Goal: Task Accomplishment & Management: Use online tool/utility

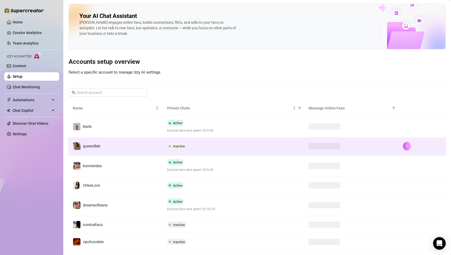
click at [407, 147] on icon "right" at bounding box center [407, 146] width 4 height 4
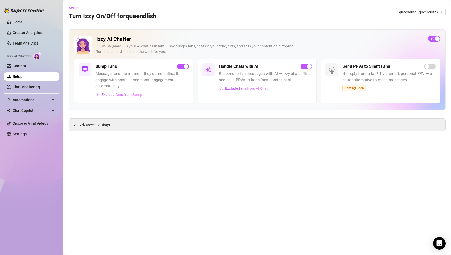
click at [219, 190] on main "Setup Turn Izzy On/Off for queendlish queendlish (queendlish) Izzy AI Chatter […" at bounding box center [257, 127] width 388 height 255
click at [74, 124] on icon "collapsed" at bounding box center [74, 124] width 3 height 3
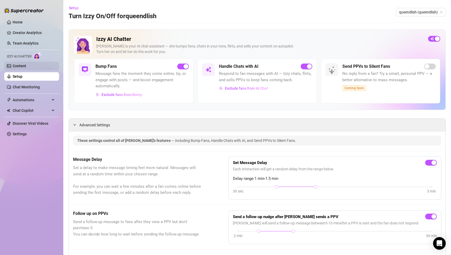
click at [22, 66] on link "Content" at bounding box center [19, 66] width 13 height 4
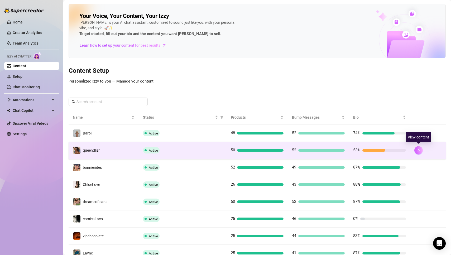
click at [417, 149] on icon "right" at bounding box center [419, 150] width 4 height 4
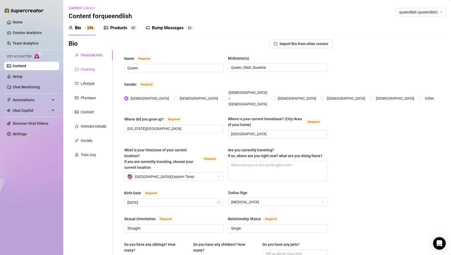
click at [88, 69] on div "Chatting" at bounding box center [88, 69] width 14 height 6
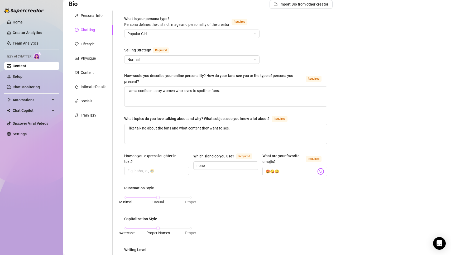
scroll to position [40, 0]
click at [380, 135] on div "Bio Import Bio from other creator Personal Info Chatting Lifestyle Physique Con…" at bounding box center [257, 225] width 377 height 451
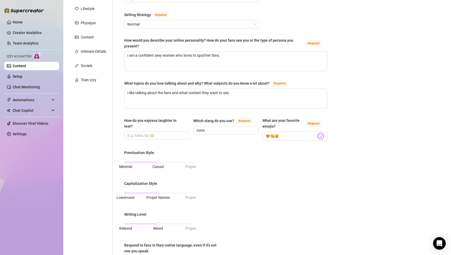
scroll to position [77, 0]
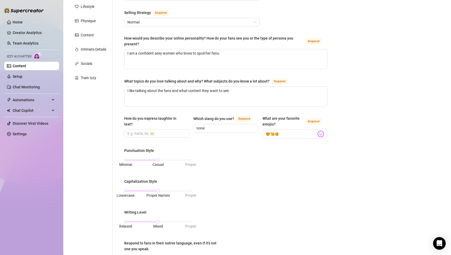
click at [380, 139] on div "Bio Import Bio from other creator Personal Info Chatting Lifestyle Physique Con…" at bounding box center [257, 188] width 377 height 451
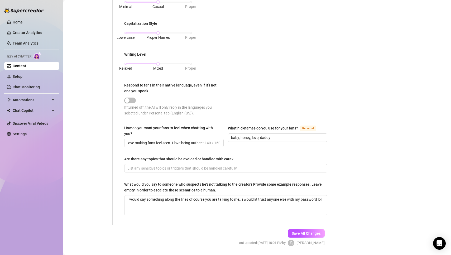
scroll to position [249, 0]
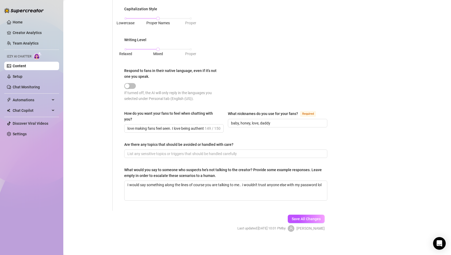
click at [372, 128] on div "Bio Import Bio from other creator Personal Info Chatting Lifestyle Physique Con…" at bounding box center [257, 15] width 377 height 451
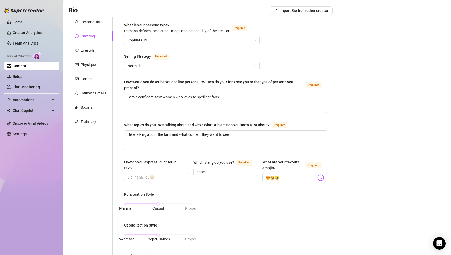
scroll to position [0, 0]
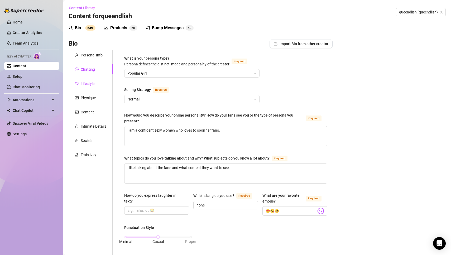
click at [92, 84] on div "Lifestyle" at bounding box center [88, 84] width 14 height 6
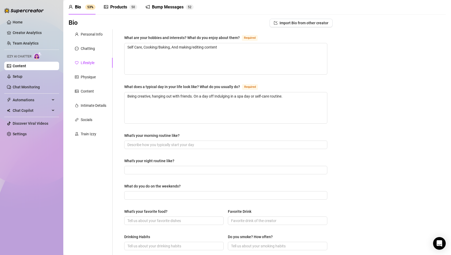
scroll to position [26, 0]
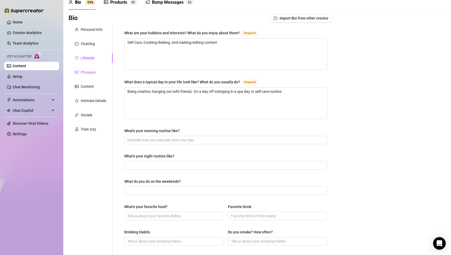
click at [87, 71] on div "Physique" at bounding box center [88, 72] width 15 height 6
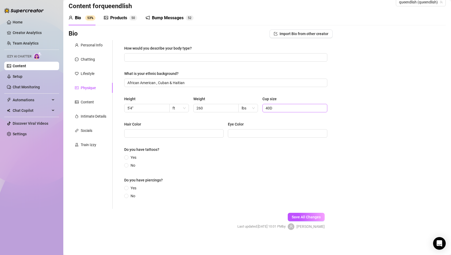
scroll to position [10, 0]
click at [413, 106] on div "Bio Import Bio from other creator Personal Info Chatting Lifestyle Physique Con…" at bounding box center [257, 135] width 377 height 210
click at [384, 140] on div "Bio Import Bio from other creator Personal Info Chatting Lifestyle Physique Con…" at bounding box center [257, 135] width 377 height 210
click at [88, 103] on div "Content" at bounding box center [87, 102] width 13 height 6
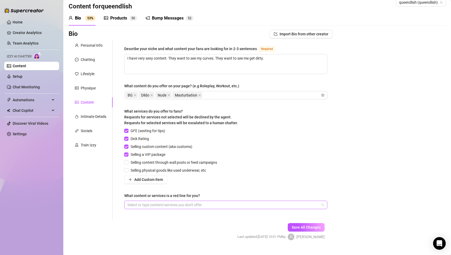
click at [323, 203] on div "Select or type content/services you don't offer" at bounding box center [225, 205] width 203 height 8
click at [365, 173] on div "Bio Import Bio from other creator Personal Info Chatting Lifestyle Physique Con…" at bounding box center [257, 140] width 377 height 220
click at [90, 119] on div "Intimate Details" at bounding box center [91, 117] width 44 height 10
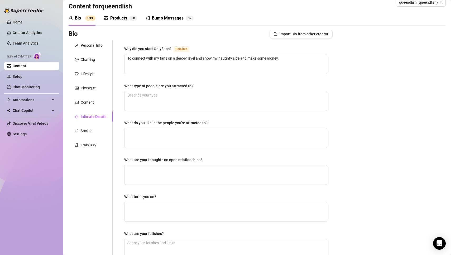
click at [390, 155] on div "Bio Import Bio from other creator Personal Info Chatting Lifestyle Physique Con…" at bounding box center [257, 183] width 377 height 306
click at [86, 131] on div "Socials" at bounding box center [87, 131] width 12 height 6
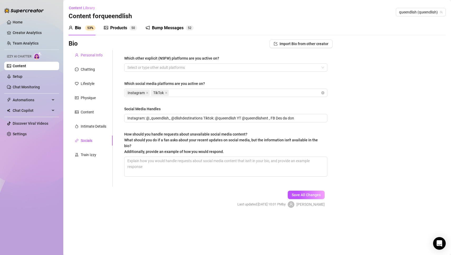
click at [89, 55] on div "Personal Info" at bounding box center [92, 55] width 22 height 6
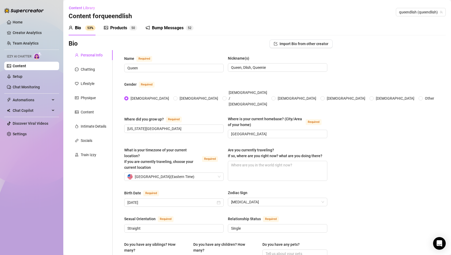
click at [26, 64] on link "Content" at bounding box center [19, 66] width 13 height 4
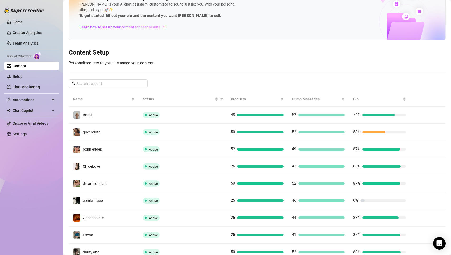
scroll to position [70, 0]
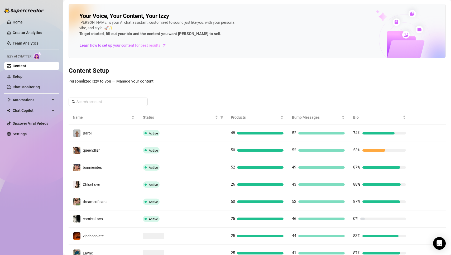
scroll to position [70, 0]
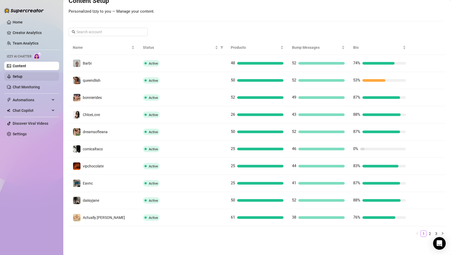
click at [22, 76] on link "Setup" at bounding box center [18, 76] width 10 height 4
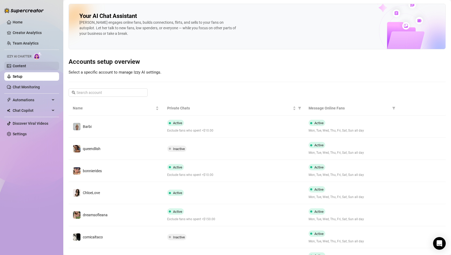
click at [19, 64] on link "Content" at bounding box center [19, 66] width 13 height 4
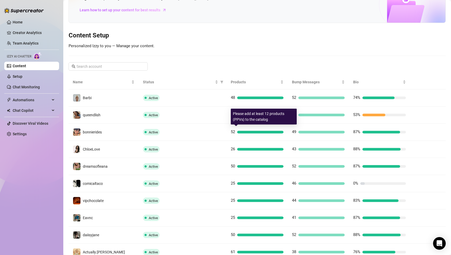
scroll to position [70, 0]
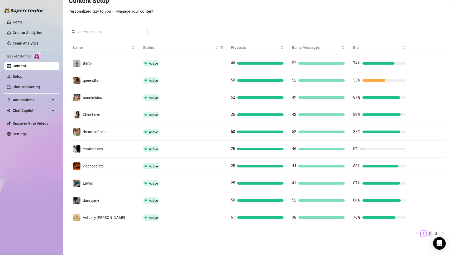
click at [430, 233] on link "2" at bounding box center [430, 234] width 6 height 6
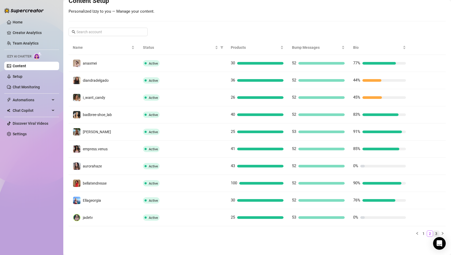
click at [437, 233] on link "3" at bounding box center [436, 234] width 6 height 6
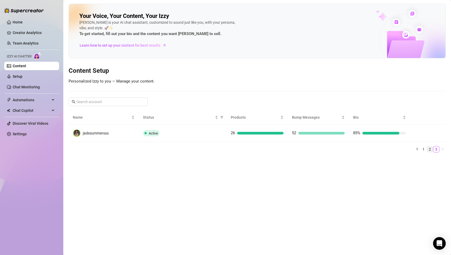
click at [429, 149] on link "2" at bounding box center [430, 149] width 6 height 6
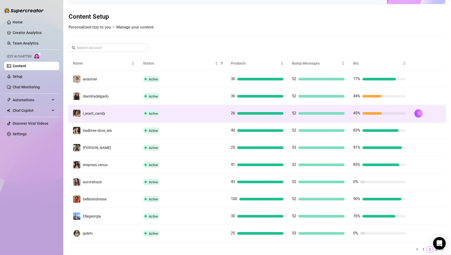
scroll to position [70, 0]
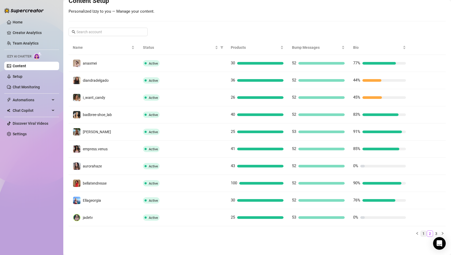
click at [424, 231] on link "1" at bounding box center [424, 234] width 6 height 6
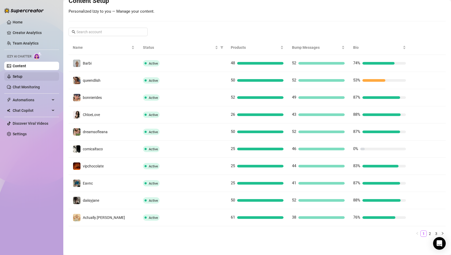
click at [22, 76] on link "Setup" at bounding box center [18, 76] width 10 height 4
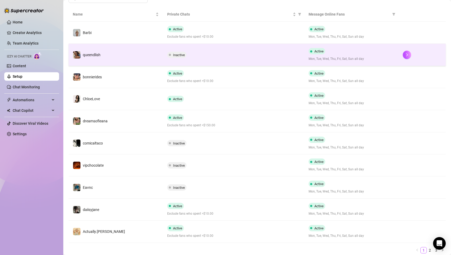
scroll to position [99, 0]
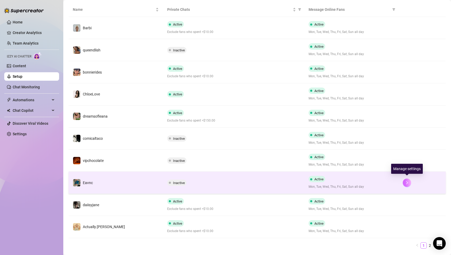
click at [408, 182] on icon "right" at bounding box center [407, 183] width 4 height 4
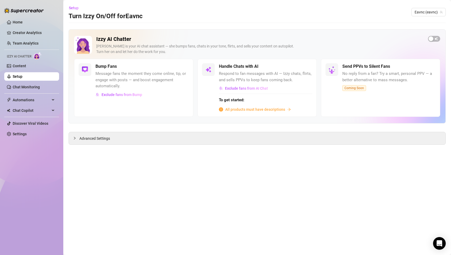
click at [262, 109] on span "All products must have descriptions" at bounding box center [255, 110] width 60 height 6
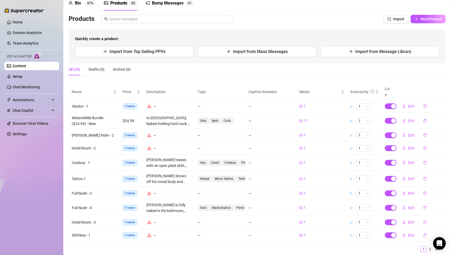
scroll to position [35, 0]
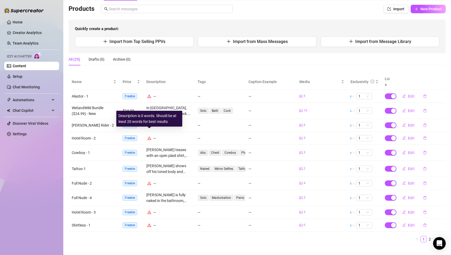
click at [150, 136] on icon "warning" at bounding box center [149, 138] width 4 height 4
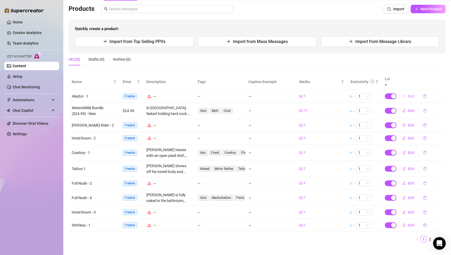
click at [413, 94] on span "Edit" at bounding box center [411, 96] width 7 height 4
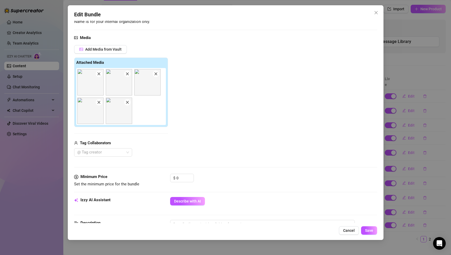
scroll to position [55, 0]
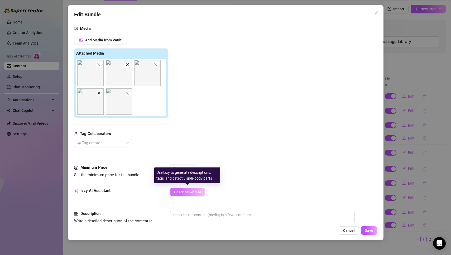
click at [195, 190] on span "Describe with AI" at bounding box center [187, 192] width 27 height 4
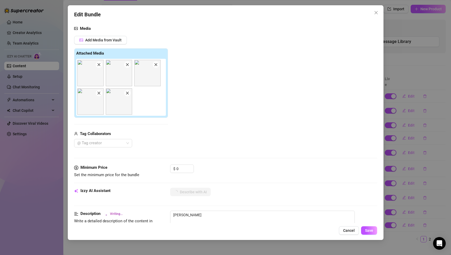
type textarea "Evan"
type textarea "Evan is"
type textarea "Evan is dressed"
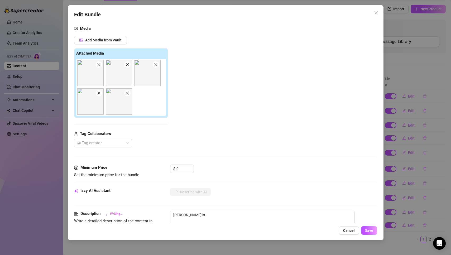
type textarea "Evan is dressed"
type textarea "Evan is dressed in"
type textarea "Evan is dressed in a"
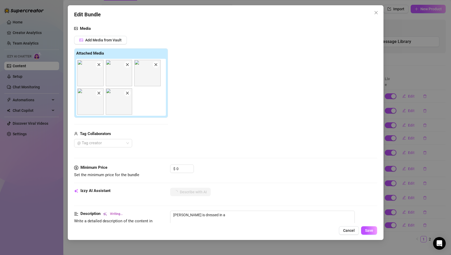
type textarea "Evan is dressed in a striking"
type textarea "Evan is dressed in a striking red"
type textarea "Evan is dressed in a striking red cosplay"
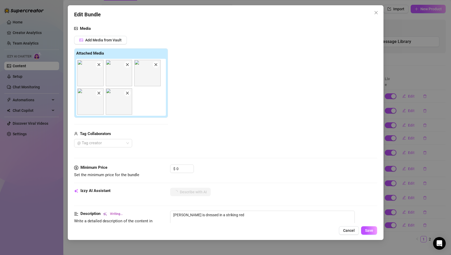
type textarea "Evan is dressed in a striking red cosplay"
type textarea "Evan is dressed in a striking red cosplay outfit"
type textarea "Evan is dressed in a striking red cosplay outfit with"
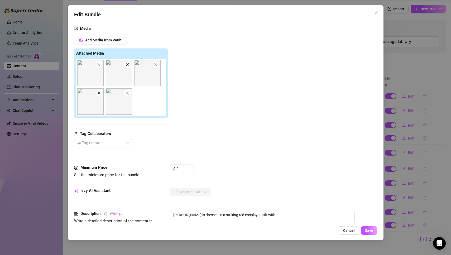
type textarea "Evan is dressed in a striking red cosplay outfit with black"
type textarea "Evan is dressed in a striking red cosplay outfit with black accents,"
type textarea "Evan is dressed in a striking red cosplay outfit with black accents, complete"
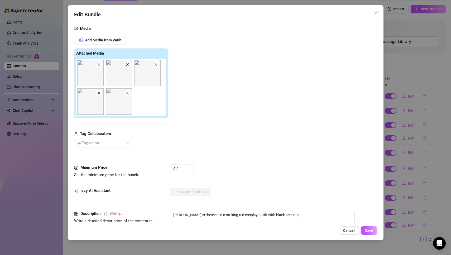
type textarea "Evan is dressed in a striking red cosplay outfit with black accents, complete"
type textarea "Evan is dressed in a striking red cosplay outfit with black accents, complete w…"
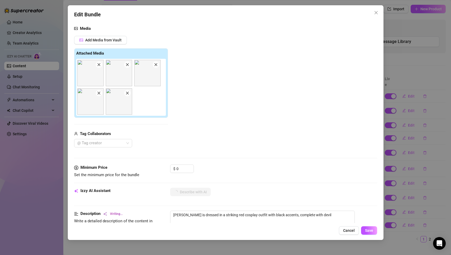
type textarea "Evan is dressed in a striking red cosplay outfit with black accents, complete w…"
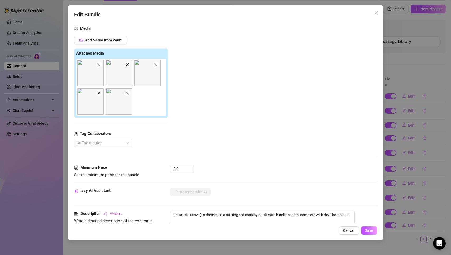
type textarea "Evan is dressed in a striking red cosplay outfit with black accents, complete w…"
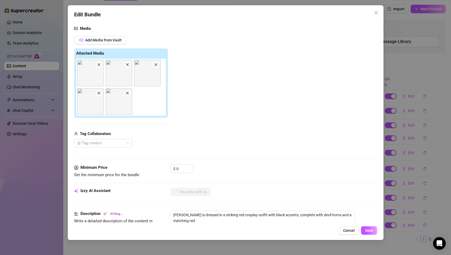
type textarea "Evan is dressed in a striking red cosplay outfit with black accents, complete w…"
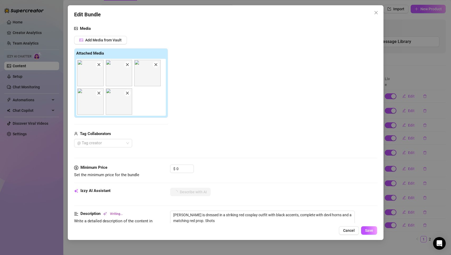
type textarea "Evan is dressed in a striking red cosplay outfit with black accents, complete w…"
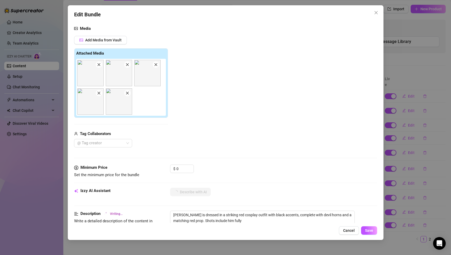
type textarea "Evan is dressed in a striking red cosplay outfit with black accents, complete w…"
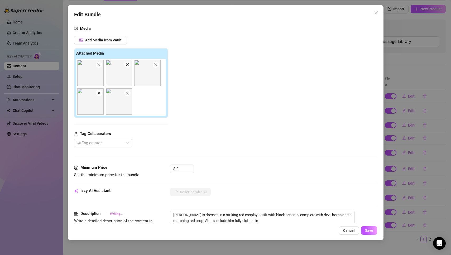
type textarea "Evan is dressed in a striking red cosplay outfit with black accents, complete w…"
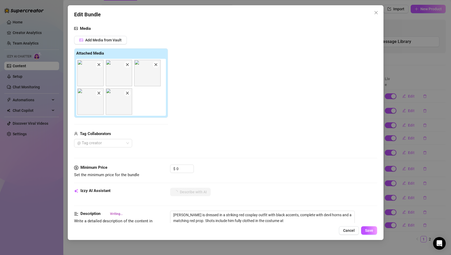
type textarea "Evan is dressed in a striking red cosplay outfit with black accents, complete w…"
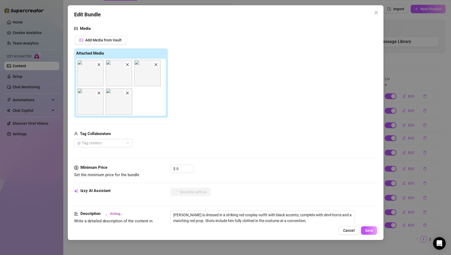
type textarea "Evan is dressed in a striking red cosplay outfit with black accents, complete w…"
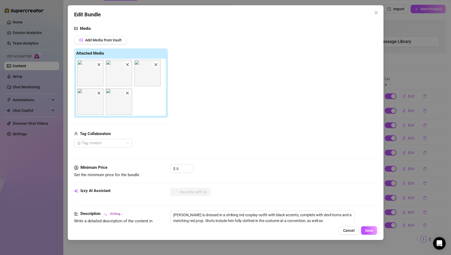
type textarea "Evan is dressed in a striking red cosplay outfit with black accents, complete w…"
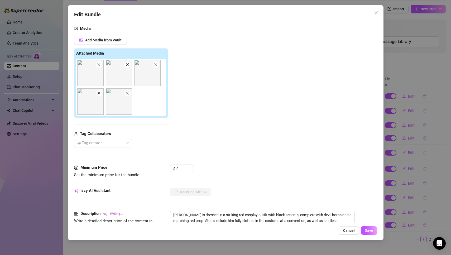
type textarea "Evan is dressed in a striking red cosplay outfit with black accents, complete w…"
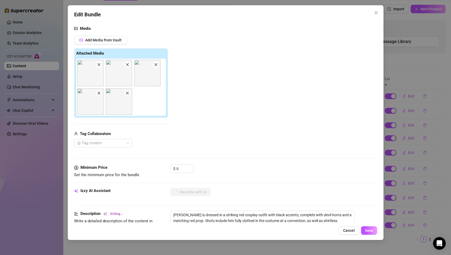
type textarea "Evan is dressed in a striking red cosplay outfit with black accents, complete w…"
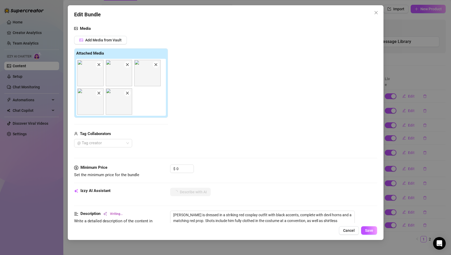
type textarea "Evan is dressed in a striking red cosplay outfit with black accents, complete w…"
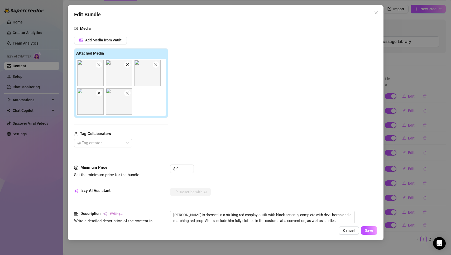
type textarea "Evan is dressed in a striking red cosplay outfit with black accents, complete w…"
click at [344, 232] on span "Cancel" at bounding box center [349, 230] width 12 height 4
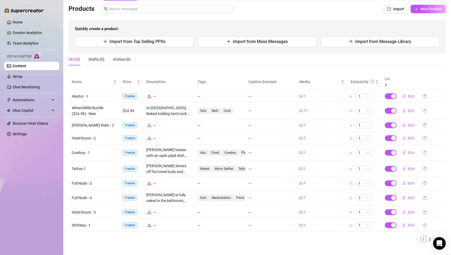
click at [26, 184] on div "Home Creator Analytics Team Analytics Izzy AI Chatter Content Setup Chat Monito…" at bounding box center [31, 125] width 55 height 250
